Goal: Task Accomplishment & Management: Use online tool/utility

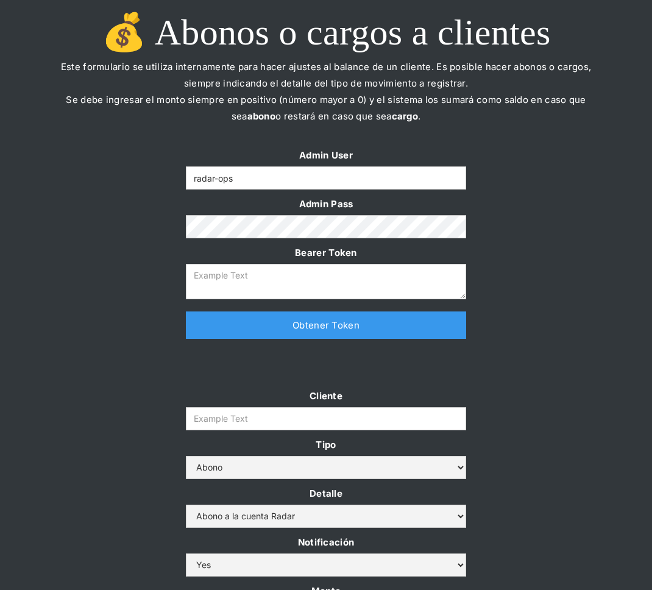
scroll to position [27, 0]
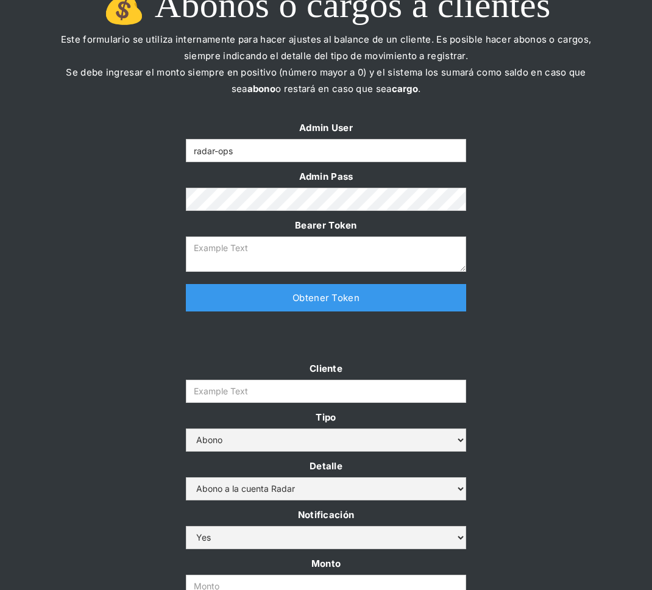
click at [380, 299] on link "Obtener Token" at bounding box center [326, 297] width 280 height 27
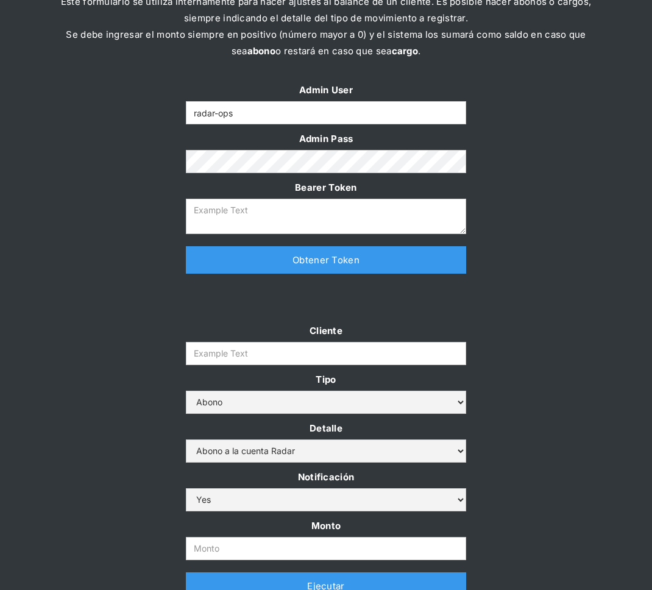
scroll to position [0, 0]
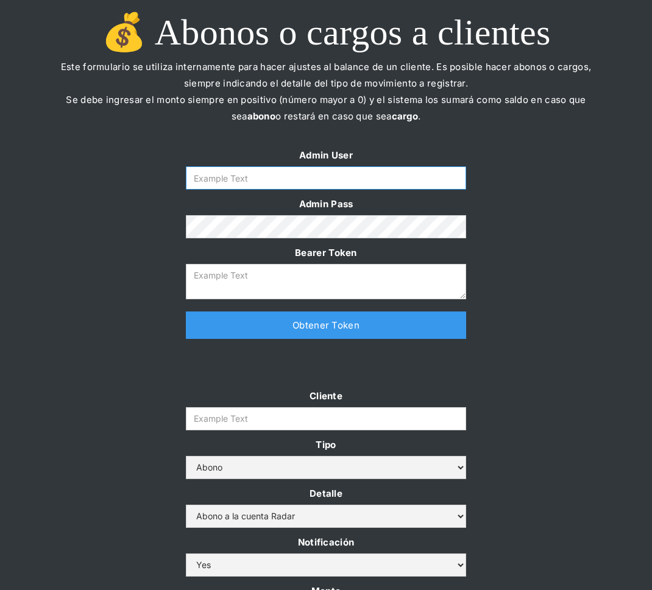
click at [300, 175] on input "Form" at bounding box center [326, 177] width 280 height 23
type input "radar-ops"
click at [289, 331] on link "Obtener Token" at bounding box center [326, 324] width 280 height 27
